Goal: Check status: Check status

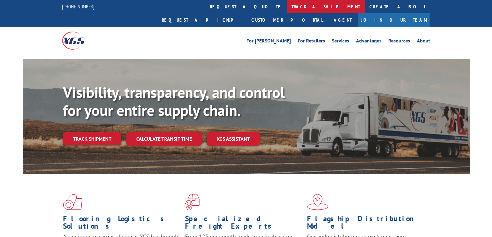
click at [287, 7] on link "track a shipment" at bounding box center [326, 6] width 78 height 13
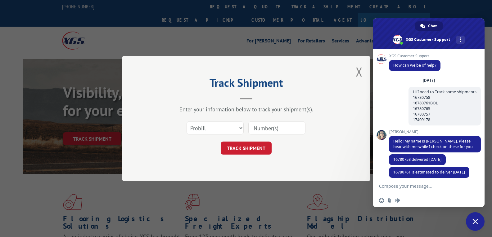
scroll to position [2729, 0]
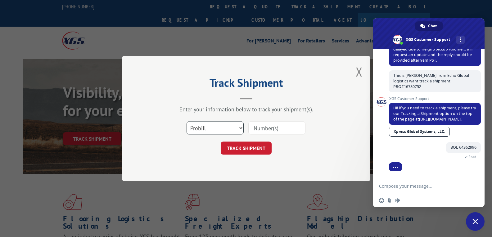
click at [213, 129] on select "Select category... Probill BOL PO" at bounding box center [214, 128] width 57 height 13
select select "bol"
click at [186, 122] on select "Select category... Probill BOL PO" at bounding box center [214, 128] width 57 height 13
click at [293, 127] on input at bounding box center [276, 128] width 57 height 13
paste input "64362996"
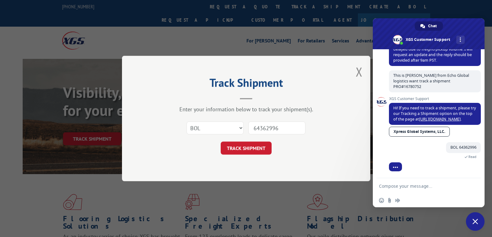
click at [266, 141] on form "Select category... Probill BOL PO 64362996 TRACK SHIPMENT" at bounding box center [246, 136] width 186 height 37
click at [254, 146] on button "TRACK SHIPMENT" at bounding box center [245, 148] width 51 height 13
click at [263, 126] on input "64362996" at bounding box center [276, 128] width 57 height 13
type input "64362996"
click at [250, 146] on button "TRACK SHIPMENT" at bounding box center [245, 148] width 51 height 13
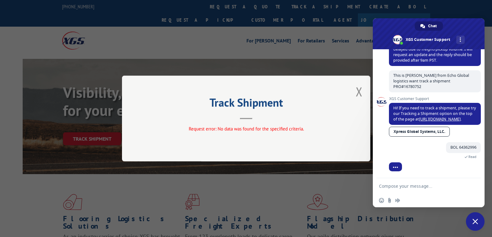
click at [354, 95] on div "Track Shipment Request error: No data was found for the specified criteria." at bounding box center [246, 119] width 248 height 86
click at [360, 91] on button "Close modal" at bounding box center [358, 91] width 7 height 16
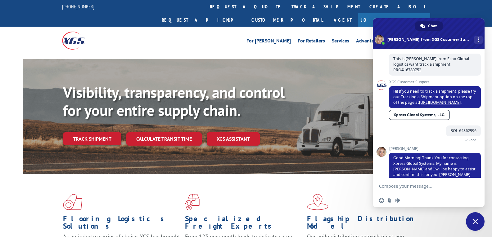
scroll to position [2772, 0]
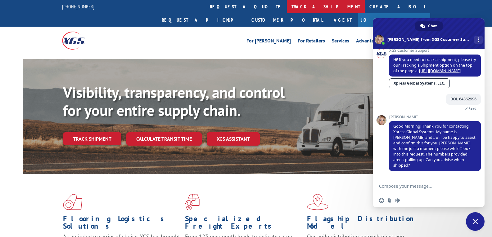
click at [287, 9] on link "track a shipment" at bounding box center [326, 6] width 78 height 13
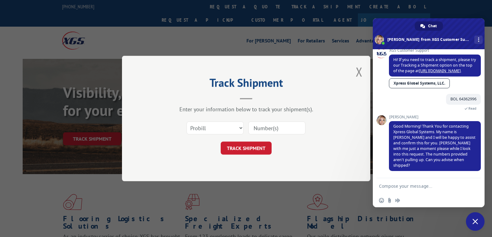
scroll to position [0, 0]
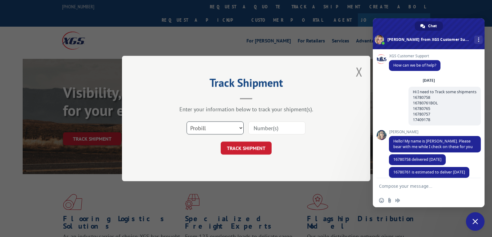
click at [225, 123] on select "Select category... Probill BOL PO" at bounding box center [214, 128] width 57 height 13
click at [186, 122] on select "Select category... Probill BOL PO" at bounding box center [214, 128] width 57 height 13
click at [267, 121] on div at bounding box center [276, 128] width 57 height 14
click at [266, 127] on input at bounding box center [276, 128] width 57 height 13
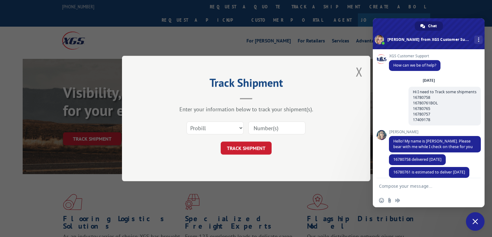
paste input "16780752"
type input "16780752"
click at [255, 143] on button "TRACK SHIPMENT" at bounding box center [245, 148] width 51 height 13
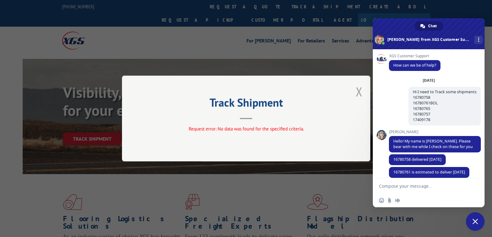
click at [359, 91] on button "Close modal" at bounding box center [358, 91] width 7 height 16
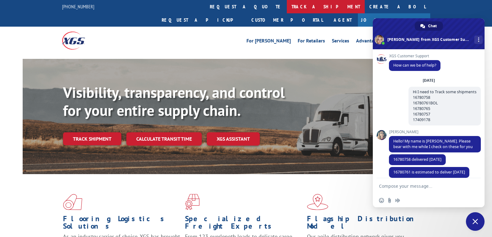
click at [287, 9] on link "track a shipment" at bounding box center [326, 6] width 78 height 13
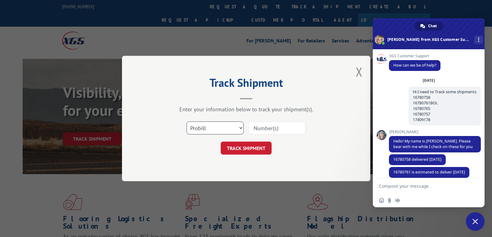
click at [212, 125] on select "Select category... Probill BOL PO" at bounding box center [214, 128] width 57 height 13
select select "bol"
click at [186, 122] on select "Select category... Probill BOL PO" at bounding box center [214, 128] width 57 height 13
click at [274, 129] on input at bounding box center [276, 128] width 57 height 13
paste input "64362996"
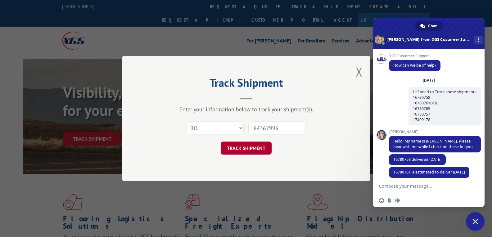
type input "64362996"
click at [256, 151] on button "TRACK SHIPMENT" at bounding box center [245, 148] width 51 height 13
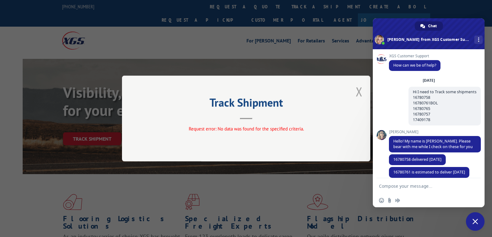
click at [360, 94] on button "Close modal" at bounding box center [358, 91] width 7 height 16
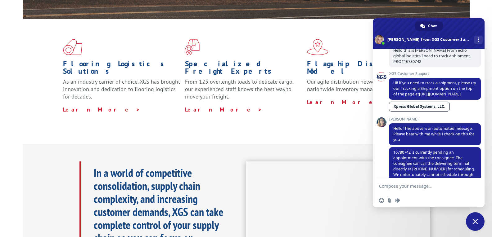
scroll to position [2772, 0]
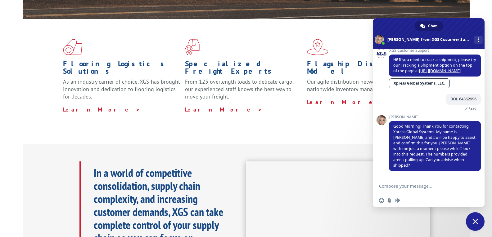
click at [406, 188] on textarea "Compose your message..." at bounding box center [422, 187] width 86 height 6
type textarea "Shipped on 9/18"
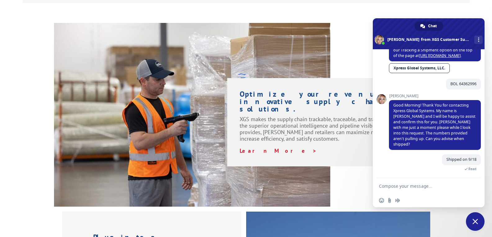
scroll to position [2787, 0]
click at [434, 189] on form at bounding box center [422, 186] width 86 height 17
click at [433, 187] on textarea "Compose your message..." at bounding box center [422, 187] width 86 height 6
type textarea "i mean Pickup"
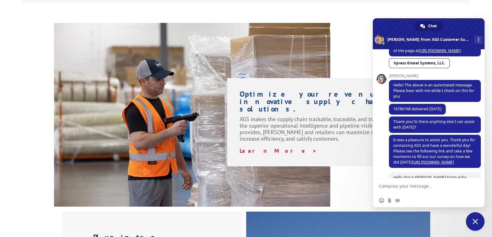
scroll to position [2800, 0]
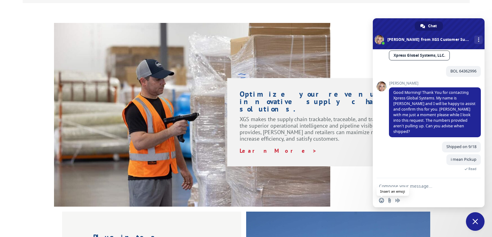
click at [381, 201] on span "Insert an emoji" at bounding box center [381, 200] width 5 height 5
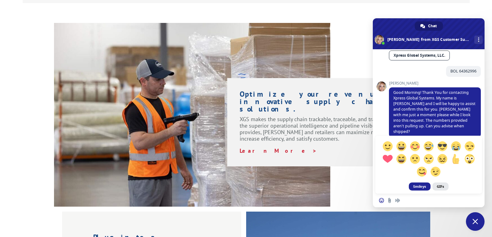
click at [438, 185] on span "GIFs" at bounding box center [440, 187] width 16 height 8
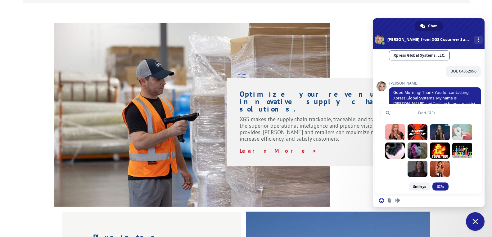
click at [475, 220] on span "Close chat" at bounding box center [475, 222] width 6 height 6
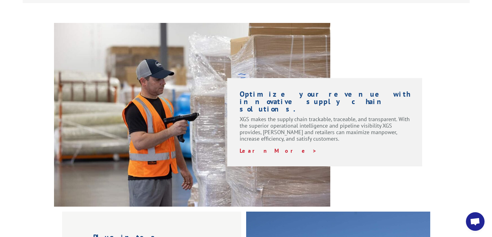
click at [476, 215] on span "Open chat" at bounding box center [474, 221] width 19 height 19
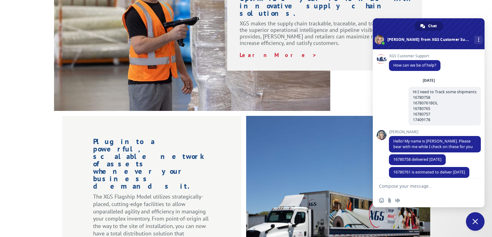
scroll to position [558, 0]
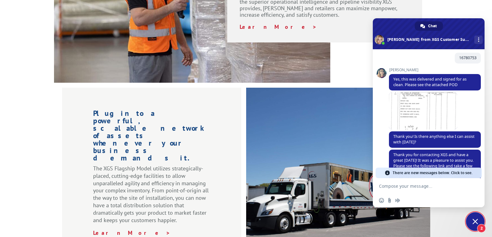
click at [472, 174] on div "There are new messages below. Click to see." at bounding box center [428, 173] width 106 height 11
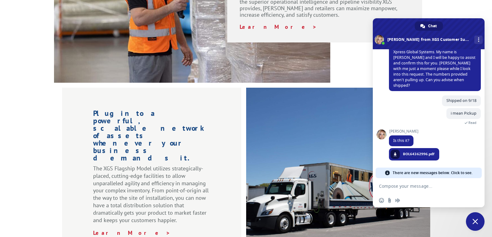
click at [472, 174] on div "There are new messages below. Click to see." at bounding box center [428, 173] width 106 height 11
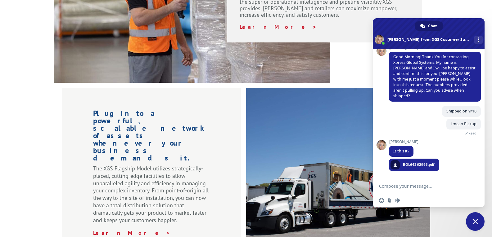
scroll to position [2836, 0]
click at [391, 165] on link at bounding box center [394, 164] width 9 height 9
click at [411, 183] on form at bounding box center [422, 186] width 86 height 17
click at [407, 183] on form at bounding box center [422, 186] width 86 height 17
click at [403, 188] on textarea "Compose your message..." at bounding box center [422, 187] width 86 height 6
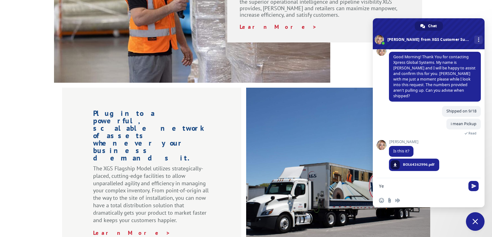
type textarea "Yes"
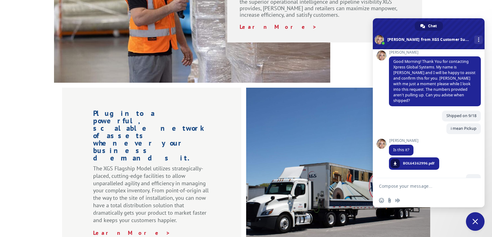
scroll to position [2851, 0]
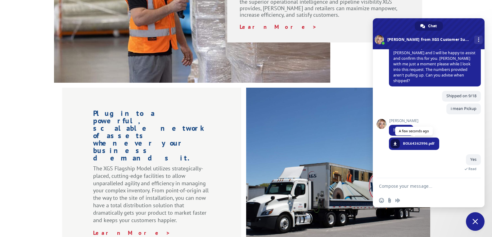
click at [420, 145] on span "BOL64362996.pdf" at bounding box center [419, 144] width 32 height 6
click at [416, 143] on span "BOL64362996.pdf" at bounding box center [419, 144] width 32 height 6
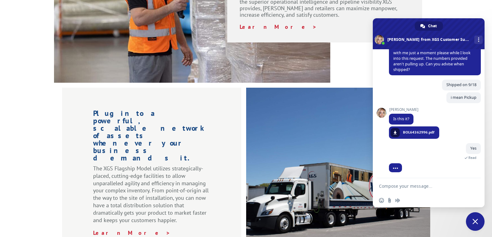
scroll to position [2863, 0]
